Goal: Information Seeking & Learning: Understand process/instructions

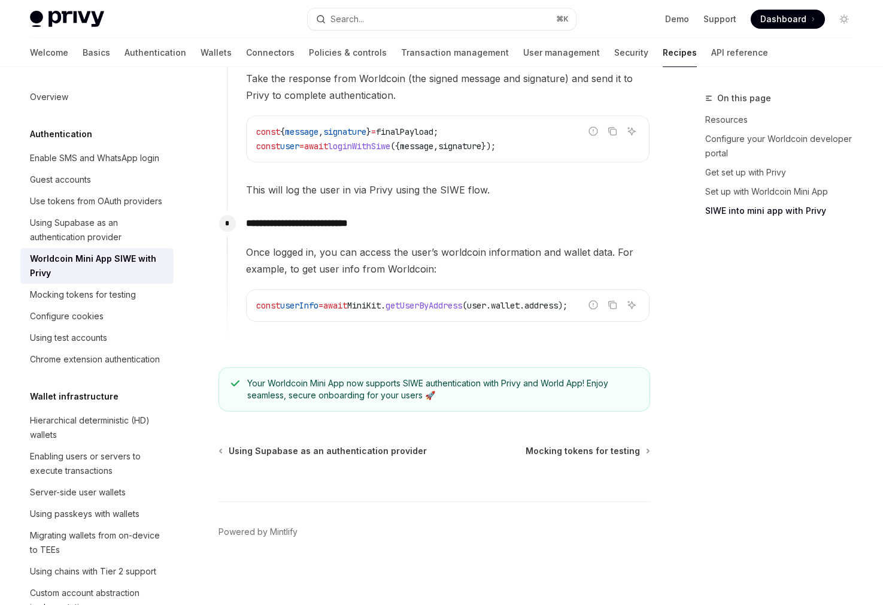
click at [471, 278] on div "Once logged in, you can access the user’s worldcoin information and wallet data…" at bounding box center [448, 283] width 404 height 78
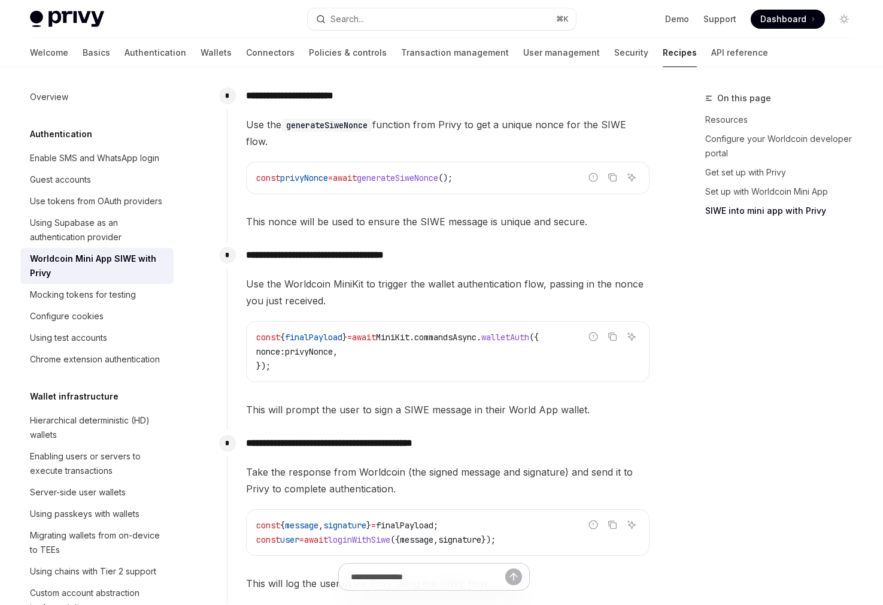
scroll to position [1045, 0]
click at [345, 256] on p "**********" at bounding box center [448, 256] width 404 height 17
click at [334, 302] on span "Use the Worldcoin MiniKit to trigger the wallet authentication flow, passing in…" at bounding box center [448, 294] width 404 height 34
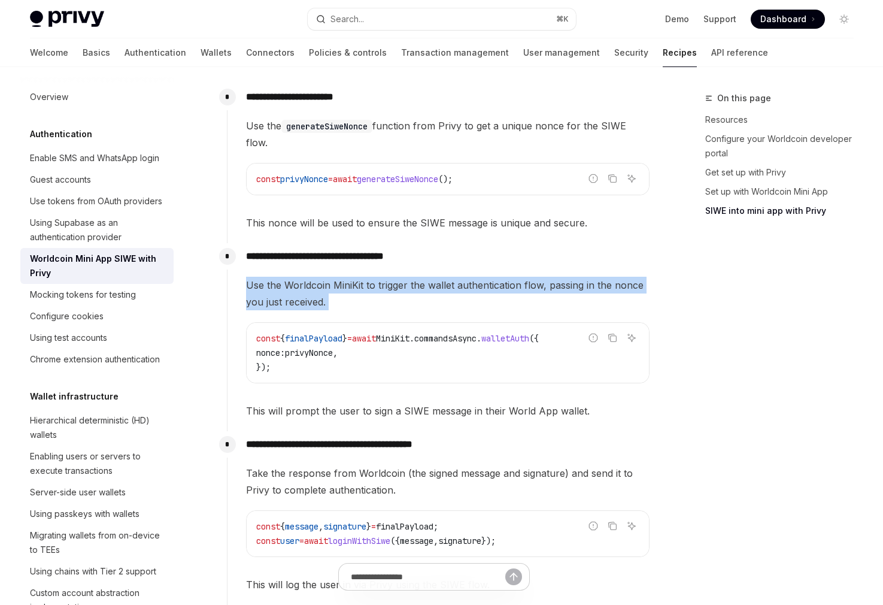
click at [334, 302] on span "Use the Worldcoin MiniKit to trigger the wallet authentication flow, passing in…" at bounding box center [448, 294] width 404 height 34
click at [333, 300] on span "Use the Worldcoin MiniKit to trigger the wallet authentication flow, passing in…" at bounding box center [448, 294] width 404 height 34
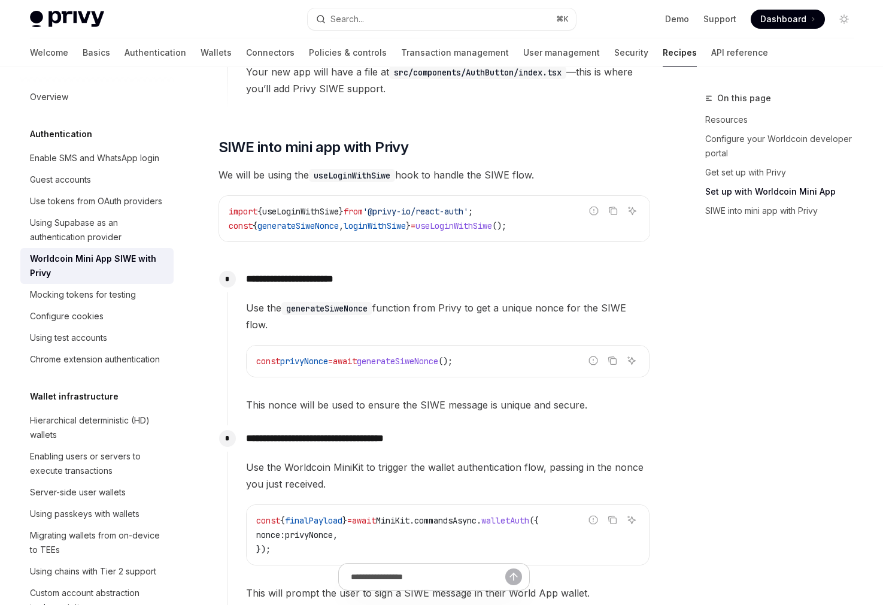
scroll to position [808, 0]
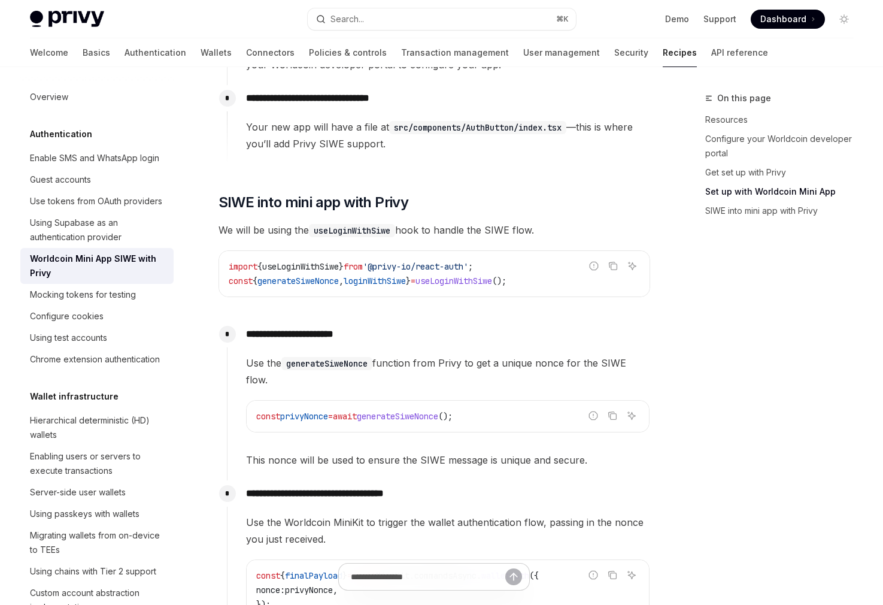
click at [421, 411] on span "generateSiweNonce" at bounding box center [397, 416] width 81 height 11
